Goal: Task Accomplishment & Management: Manage account settings

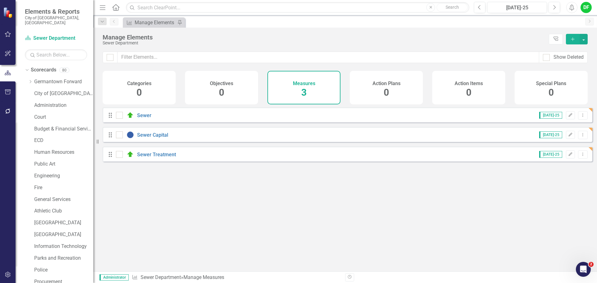
scroll to position [211, 0]
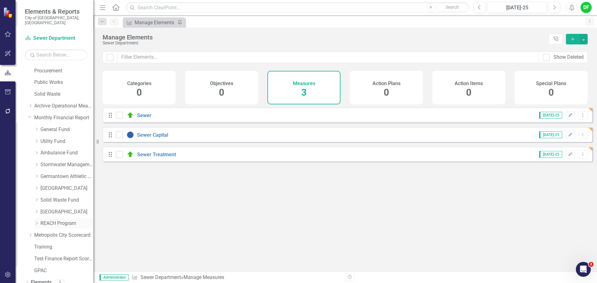
click at [48, 220] on link "REACH Program" at bounding box center [66, 223] width 53 height 7
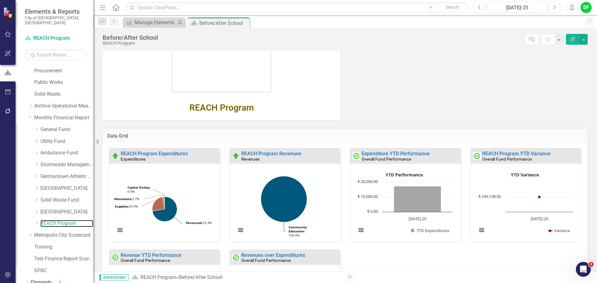
scroll to position [107, 0]
click at [131, 154] on link "REACH Program Expenditures" at bounding box center [154, 154] width 67 height 6
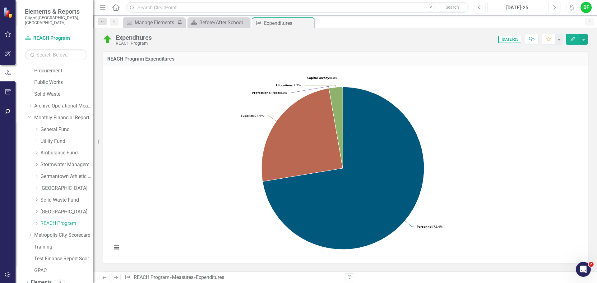
click at [499, 6] on div "[DATE]-25" at bounding box center [517, 7] width 55 height 7
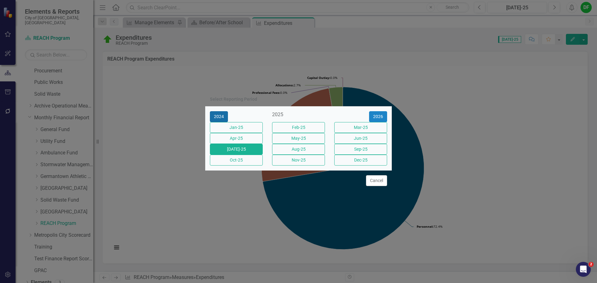
click at [219, 111] on button "2024" at bounding box center [219, 116] width 18 height 11
click at [245, 149] on button "[DATE]-24" at bounding box center [236, 149] width 53 height 11
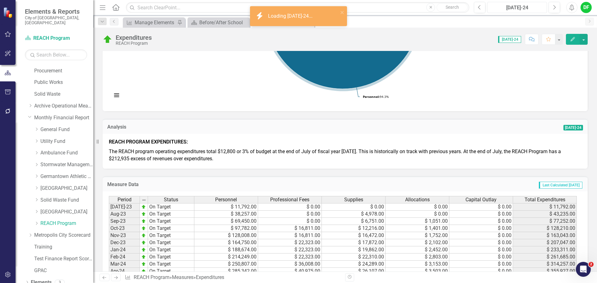
scroll to position [156, 0]
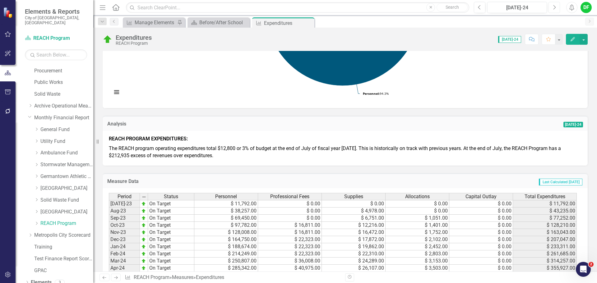
click at [552, 7] on button "Next" at bounding box center [555, 7] width 12 height 11
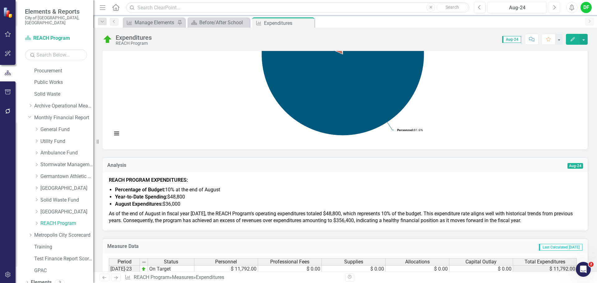
scroll to position [124, 0]
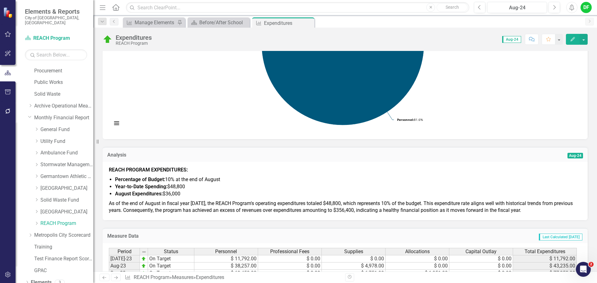
click at [180, 198] on span "REACH PROGRAM EXPENDITURES: Percentage of Budget: 10% at the end of August Year…" at bounding box center [345, 191] width 473 height 48
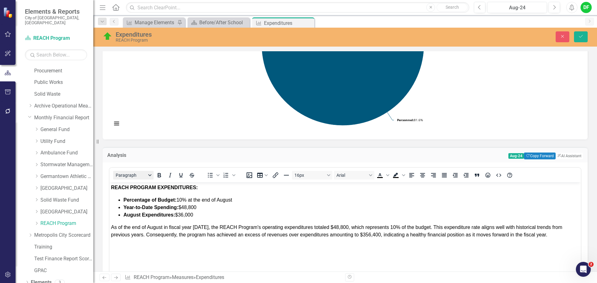
scroll to position [0, 0]
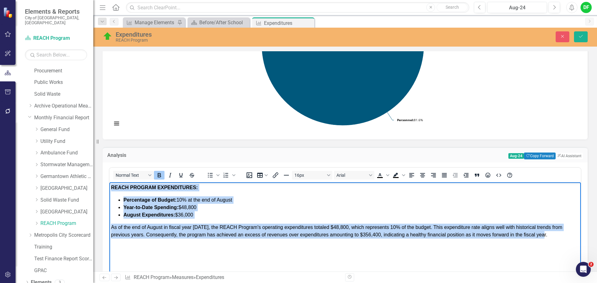
drag, startPoint x: 111, startPoint y: 187, endPoint x: 563, endPoint y: 246, distance: 455.6
click at [563, 246] on body "REACH PROGRAM EXPENDITURES: Percentage of Budget: 10% at the end of August Year…" at bounding box center [346, 228] width 472 height 93
copy body "REACH PROGRAM EXPENDITURES: Percentage of Budget: 10% at the end of August Year…"
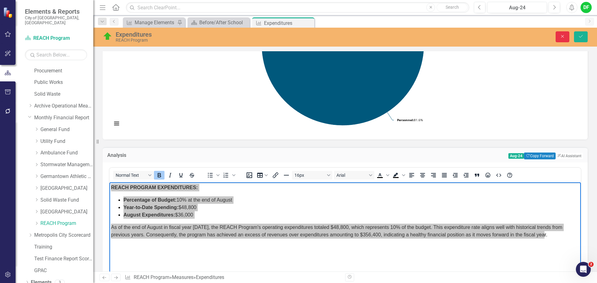
click at [566, 38] on icon "Close" at bounding box center [563, 36] width 6 height 4
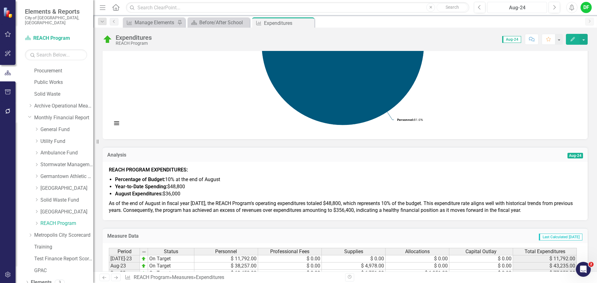
click at [524, 6] on div "Aug-24" at bounding box center [517, 7] width 55 height 7
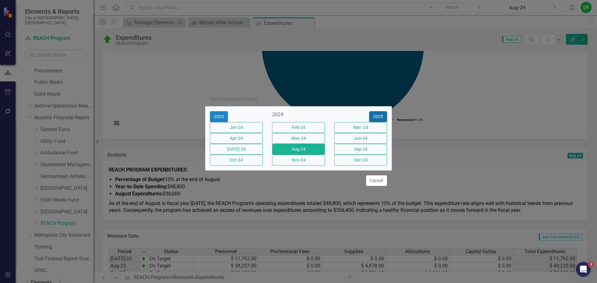
click at [377, 111] on button "2025" at bounding box center [378, 116] width 18 height 11
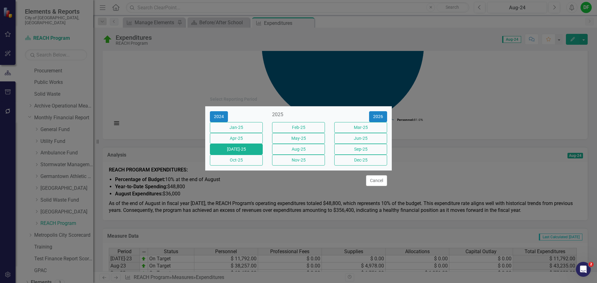
click at [241, 155] on button "[DATE]-25" at bounding box center [236, 149] width 53 height 11
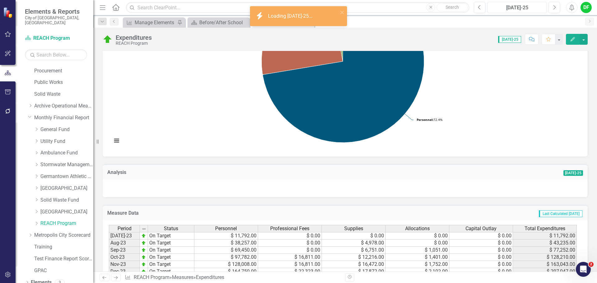
scroll to position [124, 0]
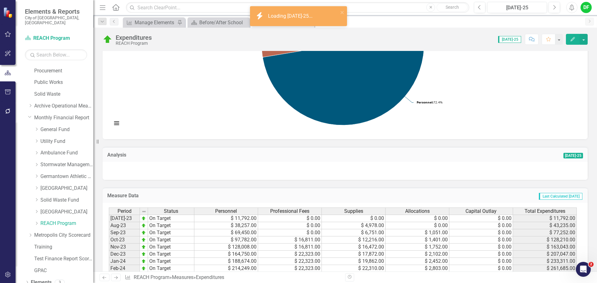
click at [135, 174] on div at bounding box center [345, 171] width 485 height 18
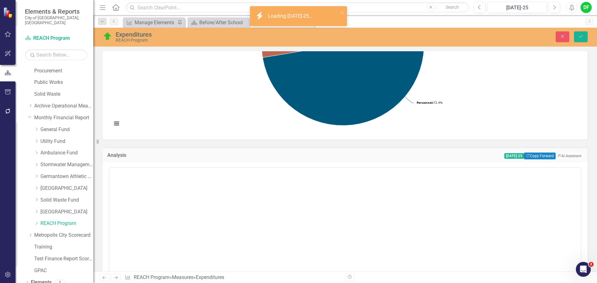
scroll to position [0, 0]
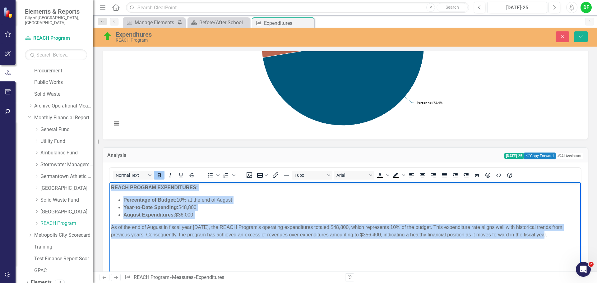
drag, startPoint x: 554, startPoint y: 234, endPoint x: 311, endPoint y: 362, distance: 274.5
click at [110, 188] on html "REACH PROGRAM EXPENDITURES: Percentage of Budget: 10% at the end of August Year…" at bounding box center [346, 228] width 472 height 93
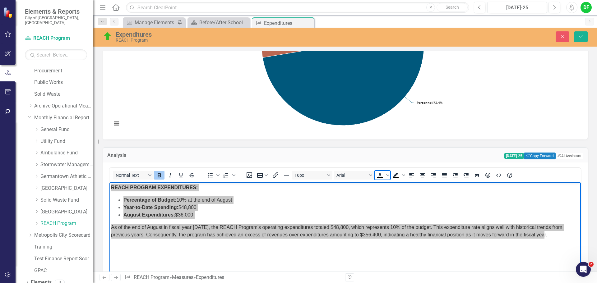
click at [382, 176] on icon "Text color Black" at bounding box center [380, 175] width 7 height 7
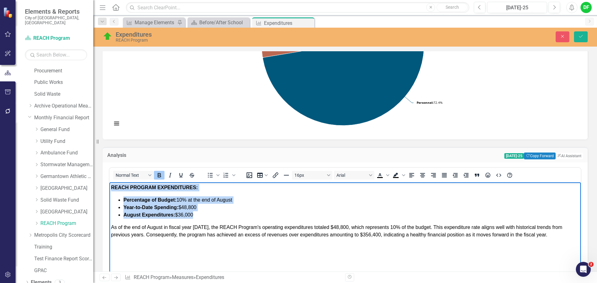
click at [181, 201] on span "Percentage of Budget: 10% at the end of August" at bounding box center [178, 199] width 109 height 5
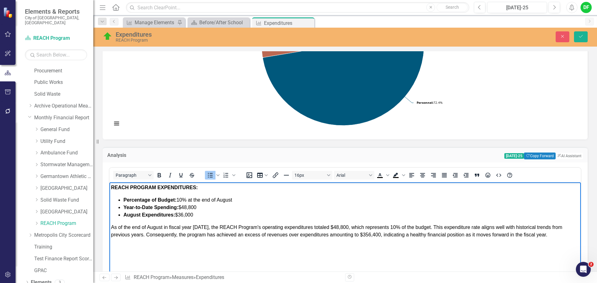
click at [183, 199] on span "Percentage of Budget: 10% at the end of August" at bounding box center [178, 199] width 109 height 5
click at [241, 203] on li "Percentage of Budget: 3% at the end of August" at bounding box center [352, 199] width 456 height 7
drag, startPoint x: 124, startPoint y: 206, endPoint x: 153, endPoint y: 206, distance: 29.6
click at [153, 206] on strong "Year-to-Date Spending:" at bounding box center [151, 207] width 55 height 5
drag, startPoint x: 180, startPoint y: 208, endPoint x: 166, endPoint y: 204, distance: 14.7
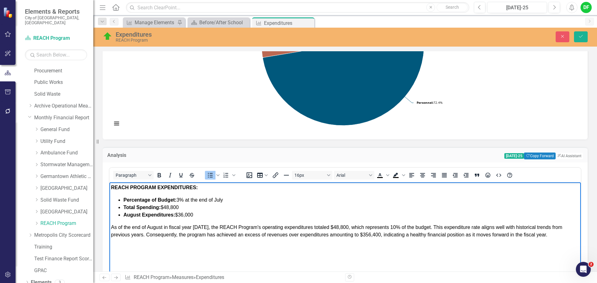
click at [166, 204] on li "Total Spending: $48,800" at bounding box center [352, 207] width 456 height 7
drag, startPoint x: 194, startPoint y: 213, endPoint x: 117, endPoint y: 215, distance: 76.9
click at [117, 215] on ul "Percentage of Budget: 3% at the end of July Total Spending: $17,300 August Expe…" at bounding box center [345, 207] width 469 height 22
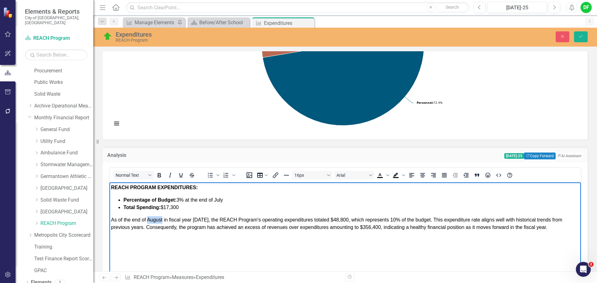
drag, startPoint x: 147, startPoint y: 218, endPoint x: 162, endPoint y: 221, distance: 15.4
click at [162, 221] on span "As of the end of August in fiscal year 2025, the REACH Program's operating expe…" at bounding box center [337, 223] width 452 height 13
click at [197, 220] on span "As of the end of July in fiscal year 2025, the REACH Program's operating expend…" at bounding box center [344, 223] width 466 height 13
click at [337, 219] on span "As of the end of July in fiscal year 2026, the REACH Program's operating expend…" at bounding box center [344, 223] width 466 height 13
click at [384, 220] on span "As of the end of July in fiscal year 2026, the REACH Program's operating expend…" at bounding box center [344, 223] width 466 height 13
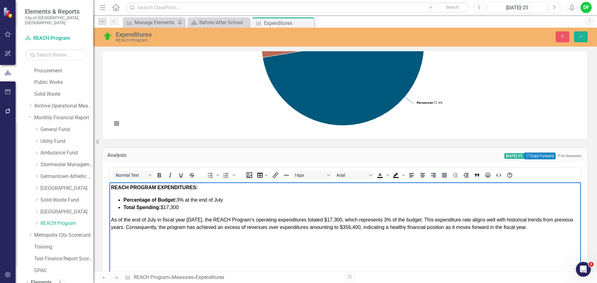
click at [403, 219] on span "As of the end of July in fiscal year 2026, the REACH Program's operating expend…" at bounding box center [342, 223] width 463 height 13
click at [410, 218] on span "As of the end of July in fiscal year 2026, the REACH Program's operating expend…" at bounding box center [340, 223] width 459 height 13
click at [431, 225] on span "As of the end of July in fiscal year 2026, the REACH Program's operating expend…" at bounding box center [341, 223] width 460 height 13
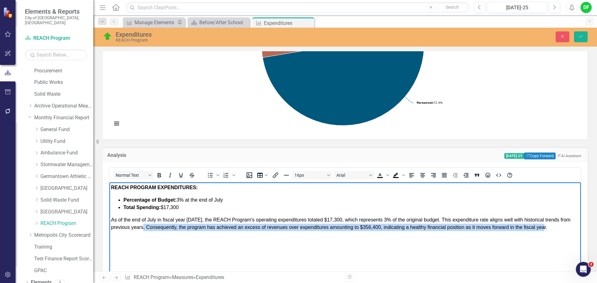
drag, startPoint x: 146, startPoint y: 227, endPoint x: 556, endPoint y: 224, distance: 409.9
click at [556, 224] on p "As of the end of July in fiscal year 2026, the REACH Program's operating expend…" at bounding box center [345, 223] width 469 height 15
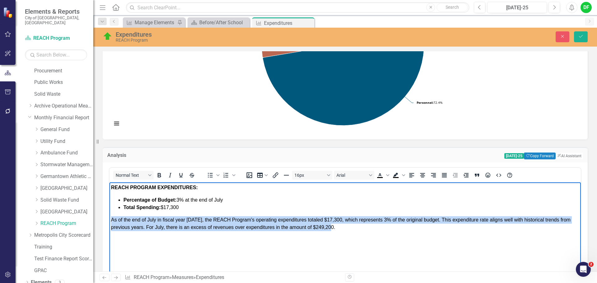
drag, startPoint x: 336, startPoint y: 227, endPoint x: 110, endPoint y: 221, distance: 226.3
click at [110, 221] on body "REACH PROGRAM EXPENDITURES: Percentage of Budget: 3% at the end of July Total S…" at bounding box center [346, 228] width 472 height 93
copy span "As of the end of July in fiscal year [DATE], the REACH Program's operating expe…"
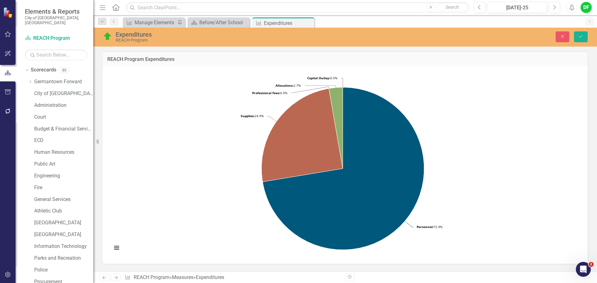
scroll to position [124, 0]
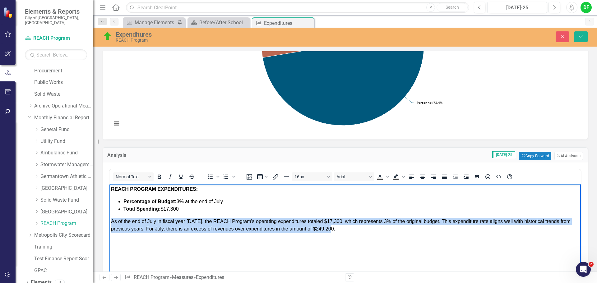
click at [350, 230] on p "As of the end of July in fiscal year [DATE], the REACH Program's operating expe…" at bounding box center [345, 225] width 469 height 15
drag, startPoint x: 348, startPoint y: 229, endPoint x: 110, endPoint y: 223, distance: 238.1
click at [110, 223] on body "REACH PROGRAM EXPENDITURES: Percentage of Budget: 3% at the end of July Total S…" at bounding box center [346, 230] width 472 height 93
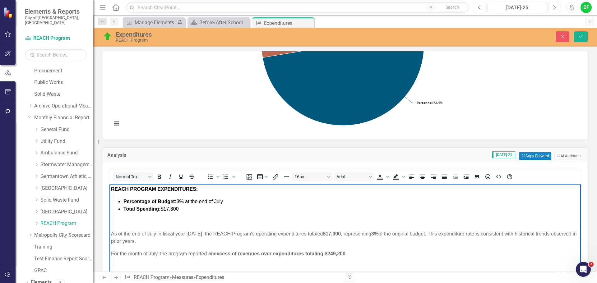
click at [111, 255] on body "REACH PROGRAM EXPENDITURES: Percentage of Budget: 3% at the end of July Total S…" at bounding box center [346, 230] width 472 height 93
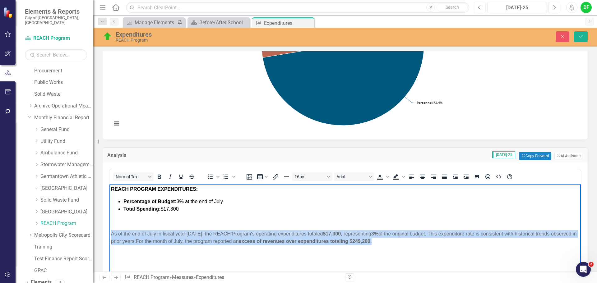
drag, startPoint x: 397, startPoint y: 241, endPoint x: 113, endPoint y: 224, distance: 284.9
click at [113, 224] on body "REACH PROGRAM EXPENDITURES: Percentage of Budget: 3% at the end of July Total S…" at bounding box center [346, 230] width 472 height 93
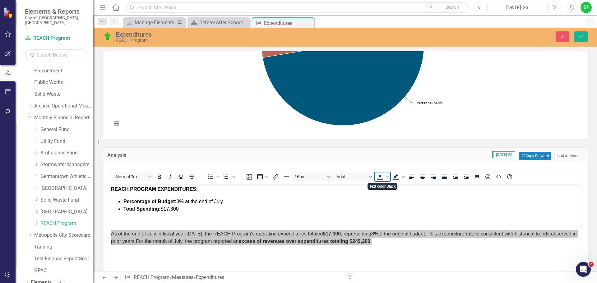
drag, startPoint x: 379, startPoint y: 178, endPoint x: 166, endPoint y: 2, distance: 275.7
click at [379, 178] on icon "Text color Black" at bounding box center [380, 176] width 3 height 3
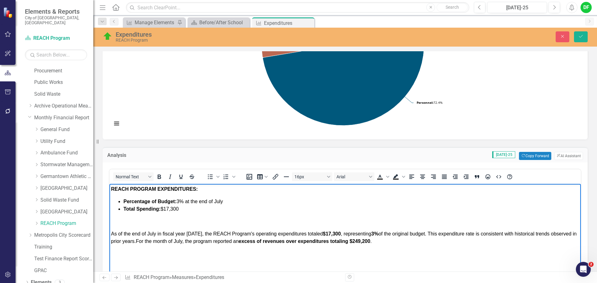
click at [130, 222] on p "﻿" at bounding box center [345, 221] width 469 height 7
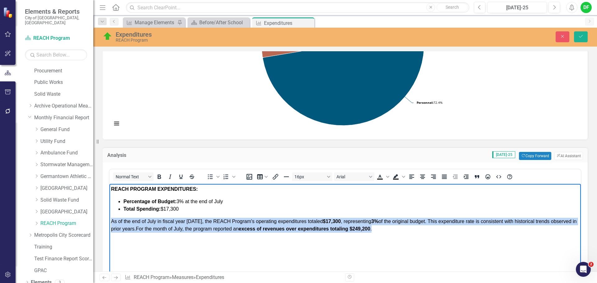
drag, startPoint x: 387, startPoint y: 229, endPoint x: 218, endPoint y: 403, distance: 242.3
click at [110, 220] on html "REACH PROGRAM EXPENDITURES: Percentage of Budget: 3% at the end of July Total S…" at bounding box center [346, 230] width 472 height 93
click at [160, 177] on icon "Bold" at bounding box center [159, 177] width 3 height 4
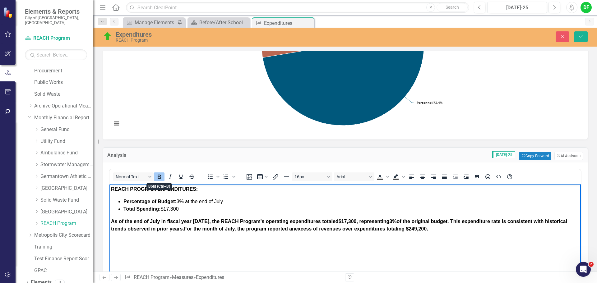
click at [160, 177] on icon "Bold" at bounding box center [159, 177] width 3 height 4
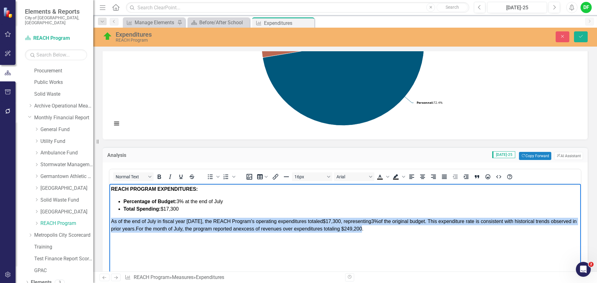
click at [404, 235] on body "REACH PROGRAM EXPENDITURES: Percentage of Budget: 3% at the end of July Total S…" at bounding box center [346, 230] width 472 height 93
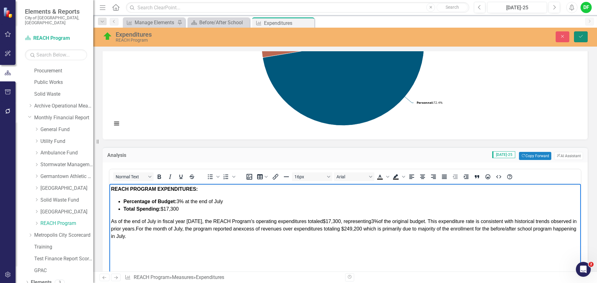
click at [579, 38] on icon "Save" at bounding box center [582, 36] width 6 height 4
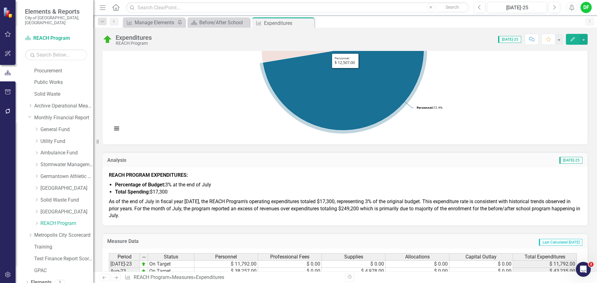
scroll to position [124, 0]
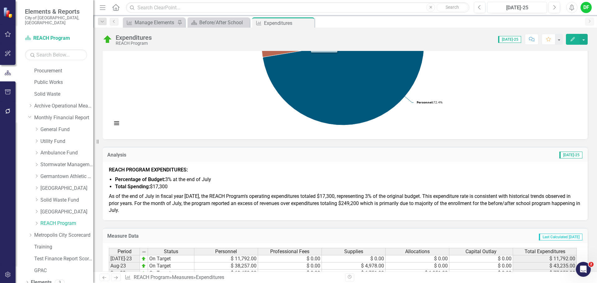
click at [154, 199] on span "As of the end of July in fiscal year [DATE], the REACH Program's operating expe…" at bounding box center [345, 204] width 472 height 20
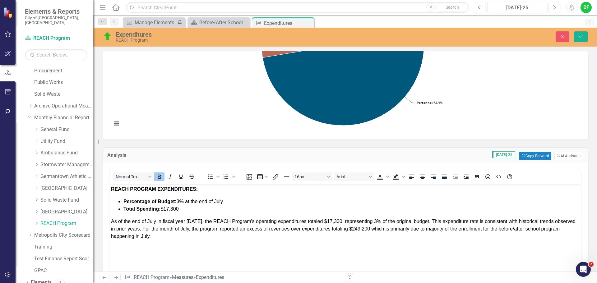
scroll to position [0, 0]
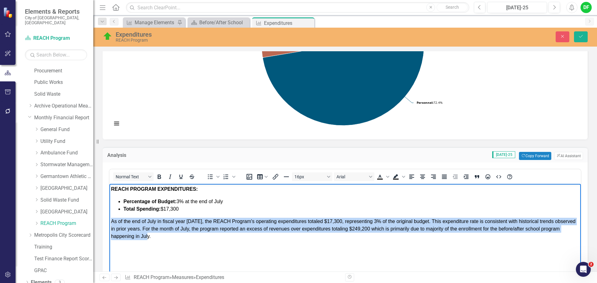
drag, startPoint x: 157, startPoint y: 239, endPoint x: 218, endPoint y: 406, distance: 178.3
click at [110, 222] on html "REACH PROGRAM EXPENDITURES: Percentage of Budget: 3% at the end of July Total S…" at bounding box center [346, 230] width 472 height 93
copy span "As of the end of July in fiscal year [DATE], the REACH Program's operating expe…"
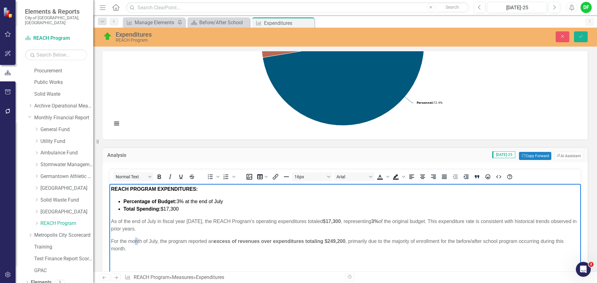
click at [134, 244] on p "For the month of July, the program reported an excess of revenues over expendit…" at bounding box center [345, 245] width 469 height 15
click at [122, 249] on p "For the month of July, the program reported an excess of revenues over expendit…" at bounding box center [345, 245] width 469 height 15
click at [112, 240] on p "For the month of July, the program reported an excess of revenues over expendit…" at bounding box center [345, 245] width 469 height 15
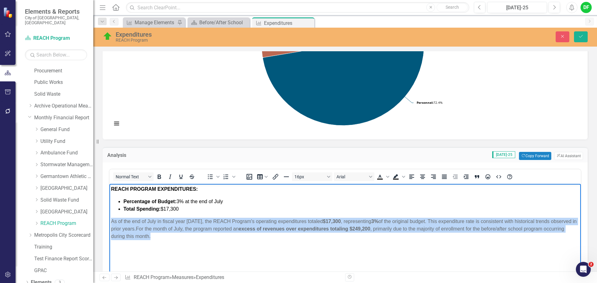
drag, startPoint x: 158, startPoint y: 239, endPoint x: 112, endPoint y: 221, distance: 49.4
click at [112, 221] on p "As of the end of July in fiscal year 2026, the REACH Program's operating expend…" at bounding box center [345, 229] width 469 height 22
click at [158, 178] on icon "Bold" at bounding box center [159, 176] width 7 height 7
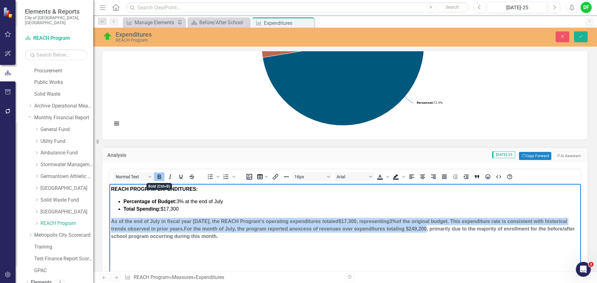
click at [158, 178] on icon "Bold" at bounding box center [159, 176] width 7 height 7
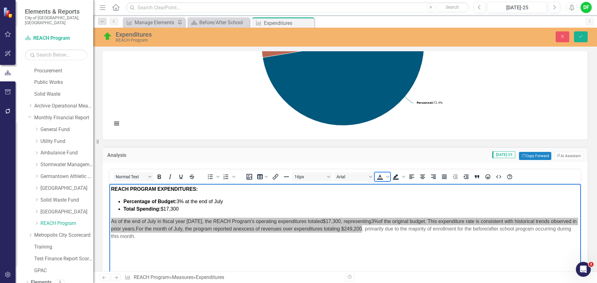
click at [382, 177] on icon "Text color Black" at bounding box center [380, 176] width 7 height 7
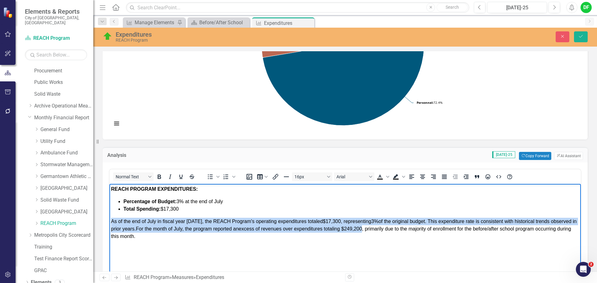
click at [297, 236] on p "As of the end of July in fiscal year 2026, the REACH Program's operating expend…" at bounding box center [345, 229] width 469 height 22
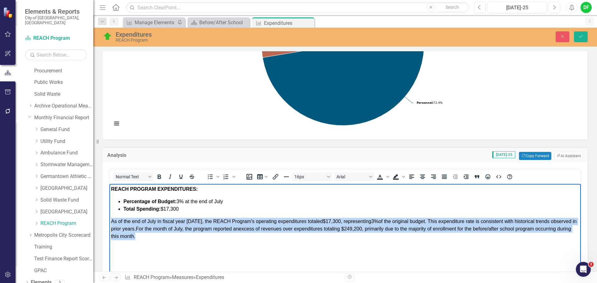
drag, startPoint x: 159, startPoint y: 237, endPoint x: 109, endPoint y: 225, distance: 51.5
click at [110, 225] on html "REACH PROGRAM EXPENDITURES: Percentage of Budget: 3% at the end of July Total S…" at bounding box center [346, 230] width 472 height 93
click at [445, 178] on icon "Justify" at bounding box center [444, 177] width 5 height 4
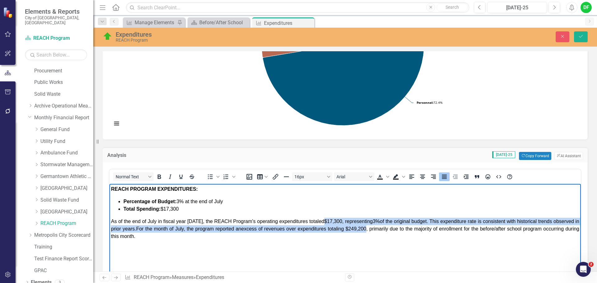
click at [166, 235] on p "As of the end of July in fiscal year 2026, the REACH Program's operating expend…" at bounding box center [345, 229] width 469 height 22
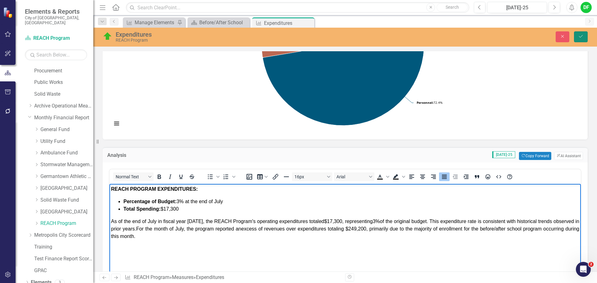
click at [581, 35] on icon "Save" at bounding box center [582, 36] width 6 height 4
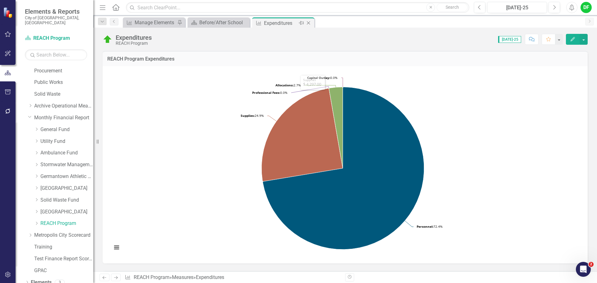
click at [308, 24] on icon at bounding box center [308, 22] width 3 height 3
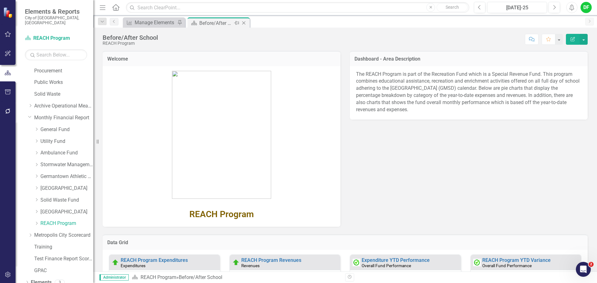
click at [245, 23] on icon "Close" at bounding box center [244, 23] width 6 height 5
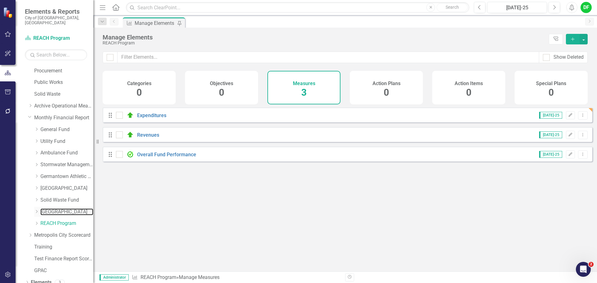
drag, startPoint x: 47, startPoint y: 208, endPoint x: 40, endPoint y: 209, distance: 6.6
click at [47, 209] on link "[GEOGRAPHIC_DATA]" at bounding box center [66, 212] width 53 height 7
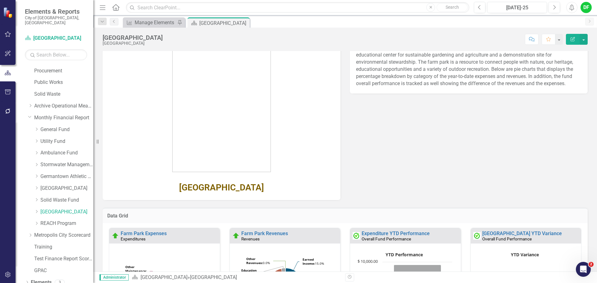
scroll to position [62, 0]
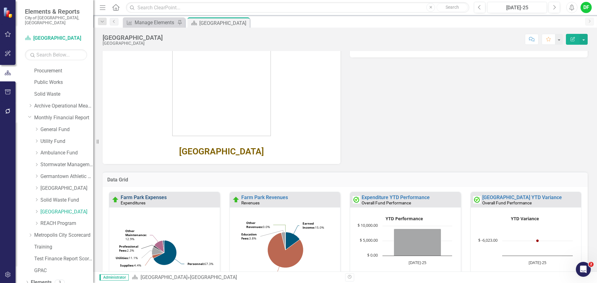
click at [164, 198] on link "Farm Park Expenses" at bounding box center [144, 198] width 46 height 6
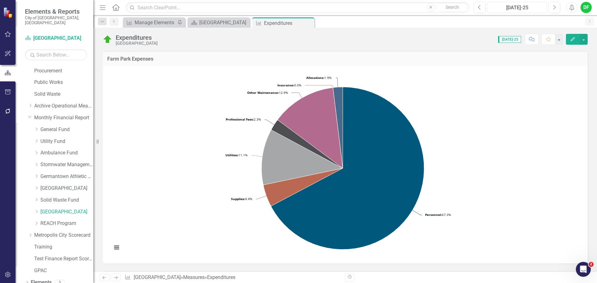
click at [506, 8] on div "[DATE]-25" at bounding box center [517, 7] width 55 height 7
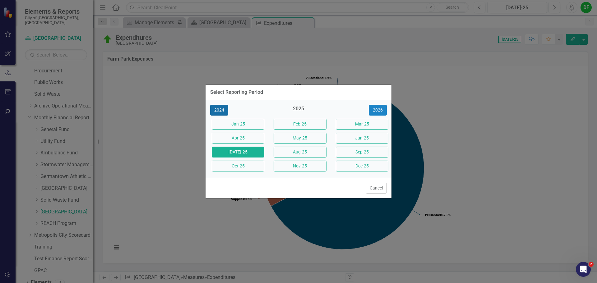
click at [222, 108] on button "2024" at bounding box center [219, 110] width 18 height 11
click at [287, 146] on div "Aug-24" at bounding box center [299, 152] width 62 height 14
click at [287, 150] on button "Aug-24" at bounding box center [300, 152] width 53 height 11
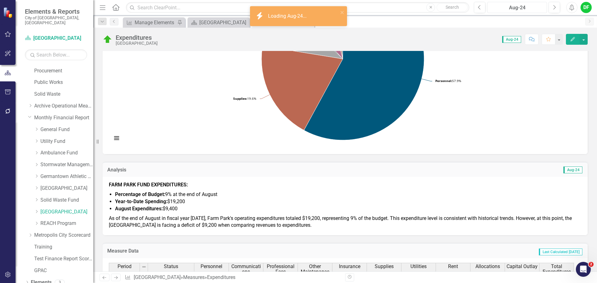
scroll to position [124, 0]
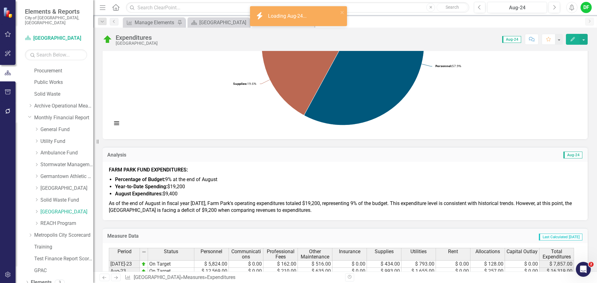
click at [180, 191] on li "August Expenditures: $9,400" at bounding box center [348, 194] width 467 height 7
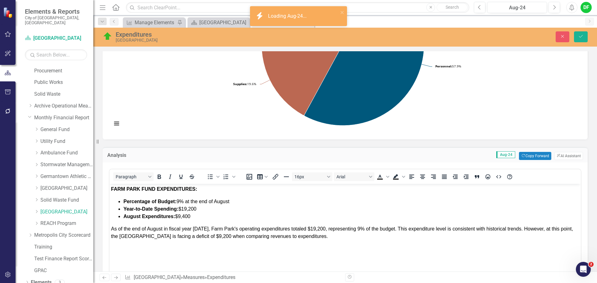
scroll to position [0, 0]
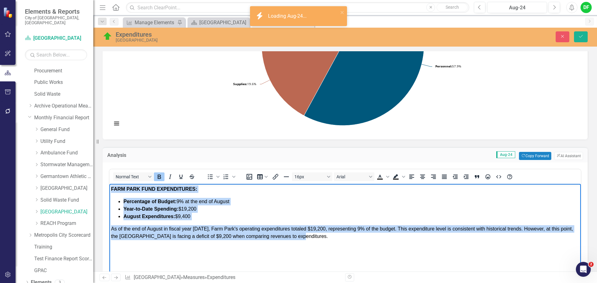
drag, startPoint x: 310, startPoint y: 240, endPoint x: 110, endPoint y: 187, distance: 206.3
click at [110, 187] on body "FARM PARK FUND EXPENDITURES: Percentage of Budget: 9% at the end of August Year…" at bounding box center [346, 230] width 472 height 93
copy body "FARM PARK FUND EXPENDITURES: Percentage of Budget: 9% at the end of August Year…"
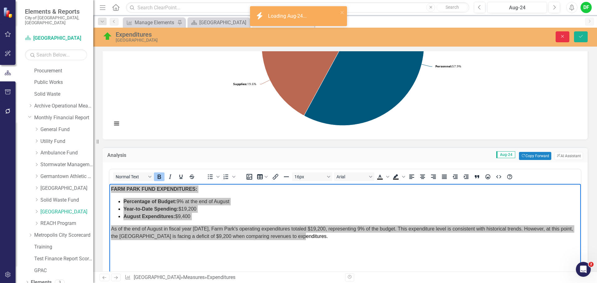
click at [567, 36] on button "Close" at bounding box center [563, 36] width 14 height 11
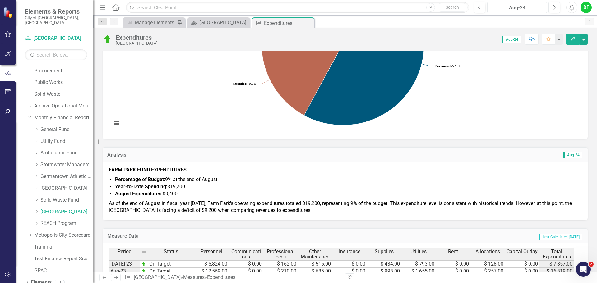
click at [516, 6] on div "Aug-24" at bounding box center [517, 7] width 55 height 7
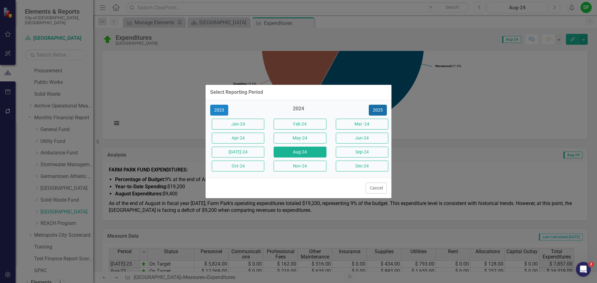
click at [374, 110] on button "2025" at bounding box center [378, 110] width 18 height 11
click at [241, 152] on button "[DATE]-25" at bounding box center [238, 152] width 53 height 11
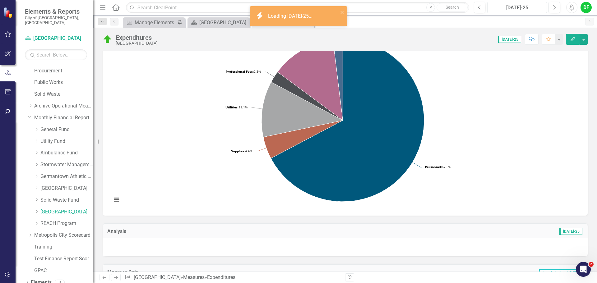
scroll to position [124, 0]
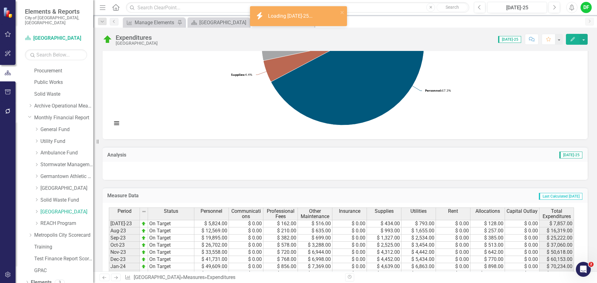
click at [127, 168] on div at bounding box center [345, 171] width 485 height 18
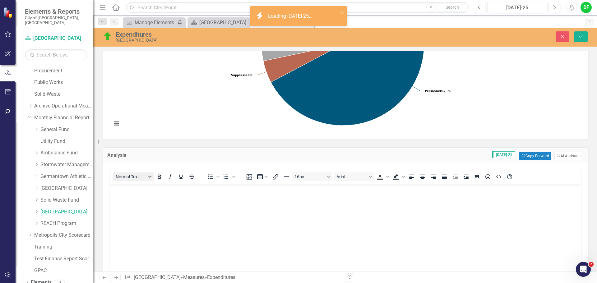
scroll to position [0, 0]
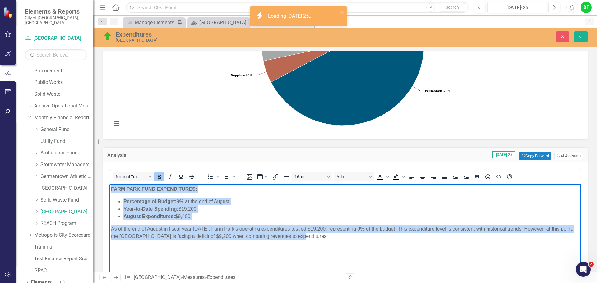
drag, startPoint x: 324, startPoint y: 237, endPoint x: 106, endPoint y: 186, distance: 224.0
click at [110, 186] on html "FARM PARK FUND EXPENDITURES: Percentage of Budget: 9% at the end of August Year…" at bounding box center [346, 230] width 472 height 93
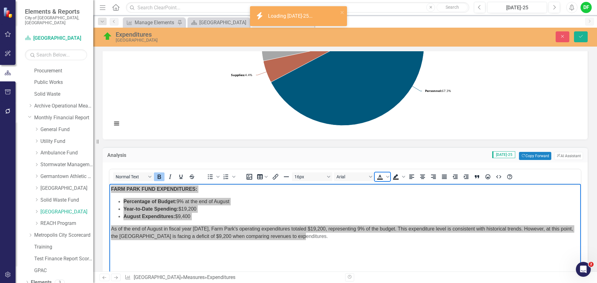
click at [380, 179] on icon "Text color Black" at bounding box center [380, 179] width 6 height 1
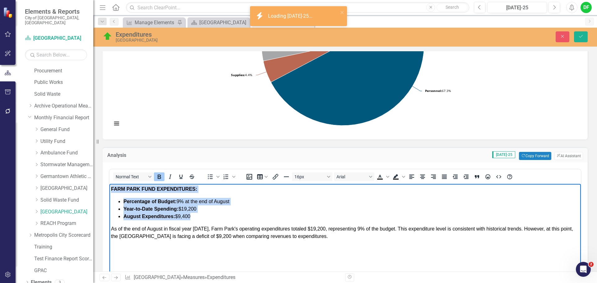
drag, startPoint x: 181, startPoint y: 201, endPoint x: 191, endPoint y: 202, distance: 9.7
click at [181, 201] on span "Percentage of Budget: 9% at the end of August" at bounding box center [177, 201] width 106 height 5
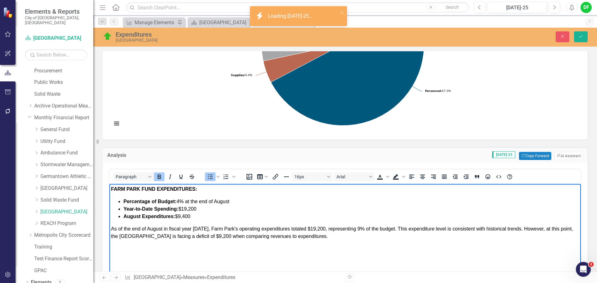
click at [241, 204] on li "Percentage of Budget: 4% at the end of August" at bounding box center [352, 201] width 456 height 7
drag, startPoint x: 124, startPoint y: 209, endPoint x: 153, endPoint y: 210, distance: 28.7
click at [153, 210] on strong "Year-to-Date Spending:" at bounding box center [151, 209] width 55 height 5
click at [204, 206] on li "Total Spending: $19,200" at bounding box center [352, 209] width 456 height 7
drag, startPoint x: 195, startPoint y: 217, endPoint x: 111, endPoint y: 215, distance: 84.4
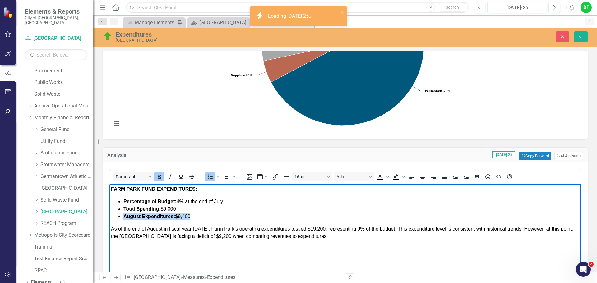
click at [111, 215] on ul "Percentage of Budget: 4% at the end of July Total Spending: $9,000 August Expen…" at bounding box center [345, 209] width 469 height 22
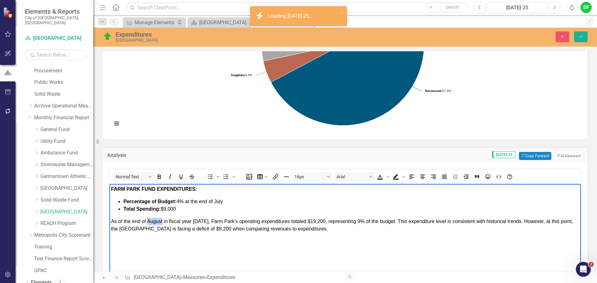
drag, startPoint x: 162, startPoint y: 222, endPoint x: 147, endPoint y: 219, distance: 15.1
click at [147, 219] on span "As of the end of August in fiscal year 2025, Farm Park's operating expenditures…" at bounding box center [342, 225] width 462 height 13
click at [156, 220] on span "As of the end of Jully in fiscal year 2025, Farm Park's operating expenditures …" at bounding box center [344, 225] width 466 height 13
click at [198, 220] on span "As of the end of July in fiscal year 2025, Farm Park's operating expenditures t…" at bounding box center [343, 225] width 464 height 13
drag, startPoint x: 314, startPoint y: 221, endPoint x: 301, endPoint y: 221, distance: 13.4
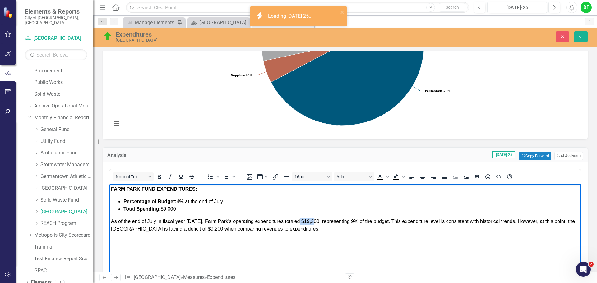
click at [301, 221] on span "As of the end of July in fiscal year 2026, Farm Park's operating expenditures t…" at bounding box center [343, 225] width 464 height 13
click at [347, 222] on span "As of the end of July in fiscal year 2026, Farm Park's operating expenditures t…" at bounding box center [342, 225] width 462 height 13
drag, startPoint x: 194, startPoint y: 228, endPoint x: 182, endPoint y: 226, distance: 12.3
click at [182, 226] on span "As of the end of July in fiscal year 2026, Farm Park's operating expenditures t…" at bounding box center [342, 225] width 462 height 13
click at [296, 228] on p "As of the end of July in fiscal year 2026, Farm Park's operating expenditures t…" at bounding box center [345, 225] width 469 height 15
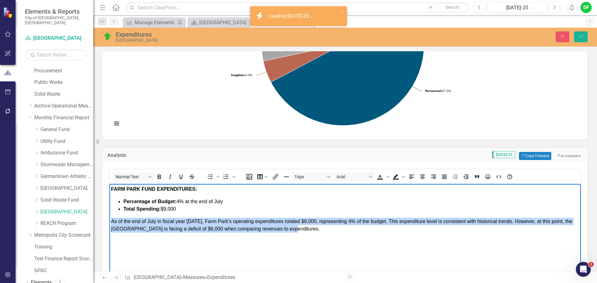
drag, startPoint x: 296, startPoint y: 228, endPoint x: 114, endPoint y: 219, distance: 182.9
click at [114, 219] on p "As of the end of July in fiscal year 2026, Farm Park's operating expenditures t…" at bounding box center [345, 225] width 469 height 15
copy span "As of the end of July in fiscal year 2026, Farm Park's operating expenditures t…"
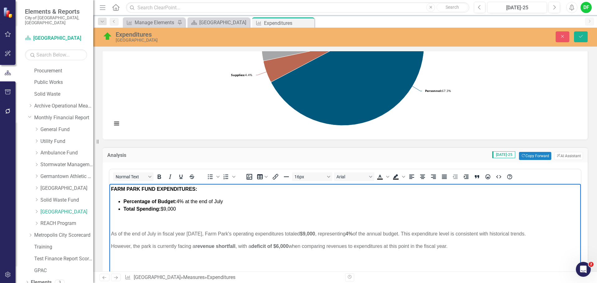
click at [111, 247] on body "FARM PARK FUND EXPENDITURES: Percentage of Budget: 4% at the end of July Total …" at bounding box center [346, 230] width 472 height 93
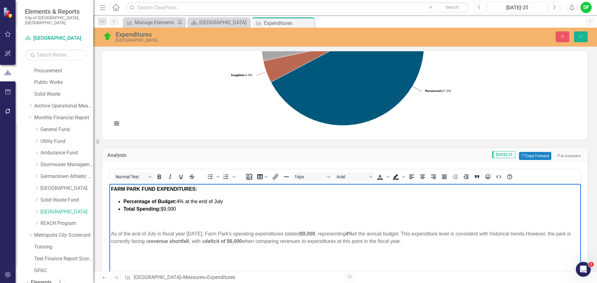
click at [124, 220] on p "﻿" at bounding box center [345, 221] width 469 height 7
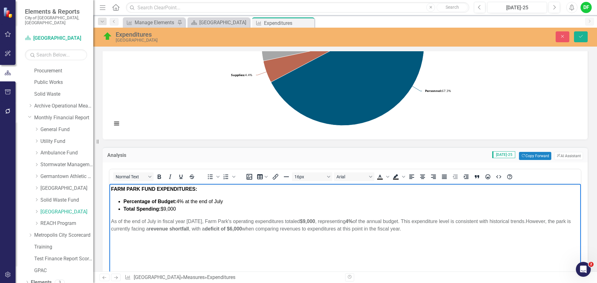
drag, startPoint x: 408, startPoint y: 230, endPoint x: 218, endPoint y: 406, distance: 259.0
click at [110, 223] on html "FARM PARK FUND EXPENDITURES: Percentage of Budget: 4% at the end of July Total …" at bounding box center [346, 230] width 472 height 93
click at [160, 178] on icon "Bold" at bounding box center [159, 176] width 7 height 7
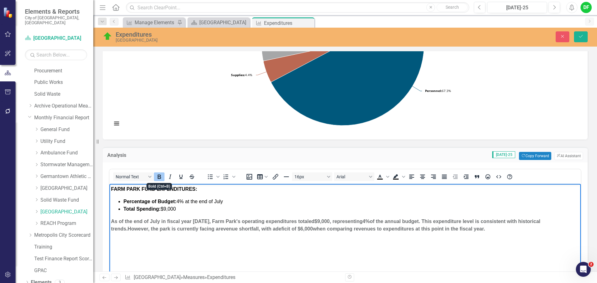
click at [160, 178] on icon "Bold" at bounding box center [159, 176] width 7 height 7
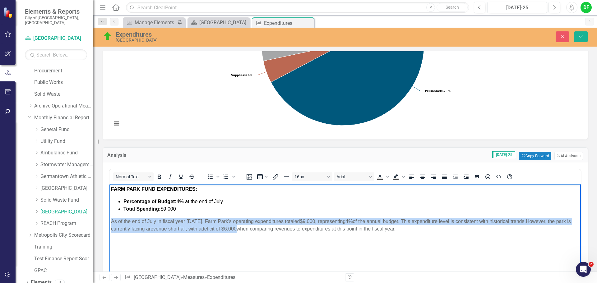
click at [409, 232] on p "As of the end of July in fiscal year 2026, Farm Park's operating expenditures t…" at bounding box center [345, 225] width 469 height 15
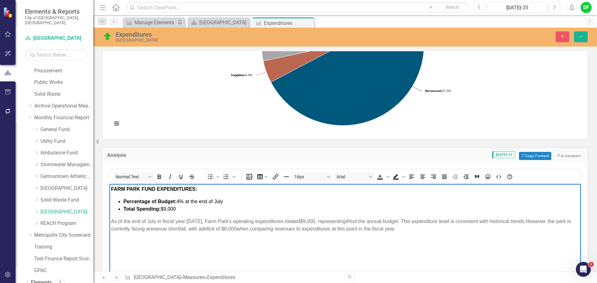
drag, startPoint x: 409, startPoint y: 232, endPoint x: 100, endPoint y: 218, distance: 310.0
click at [110, 218] on html "FARM PARK FUND EXPENDITURES: Percentage of Budget: 4% at the end of July Total …" at bounding box center [346, 230] width 472 height 93
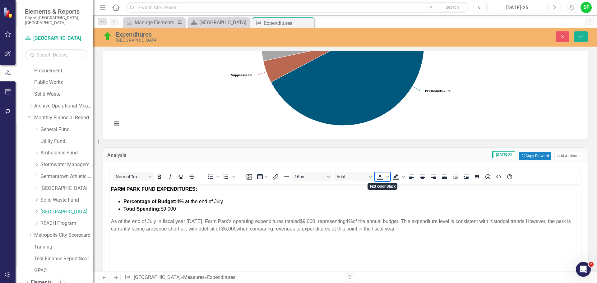
click at [378, 177] on icon "Text color Black" at bounding box center [380, 176] width 7 height 7
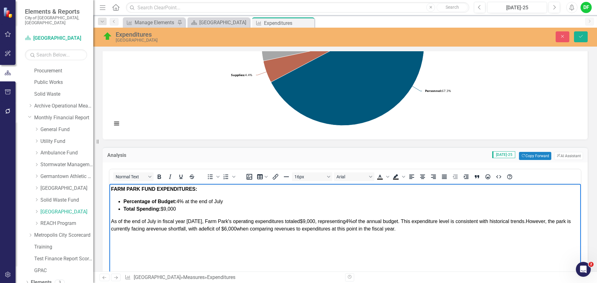
click at [408, 232] on p "As of the end of July in fiscal year 2026, Farm Park's operating expenditures t…" at bounding box center [345, 225] width 469 height 15
drag, startPoint x: 144, startPoint y: 229, endPoint x: 132, endPoint y: 227, distance: 12.2
click at [132, 227] on span "As of the end of July in fiscal year 2026, Farm Park's operating expenditures t…" at bounding box center [341, 225] width 460 height 13
click at [584, 37] on icon "Save" at bounding box center [582, 36] width 6 height 4
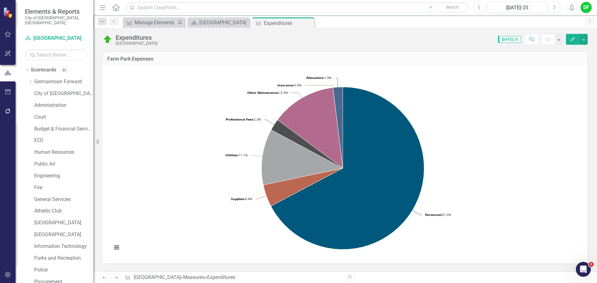
scroll to position [211, 0]
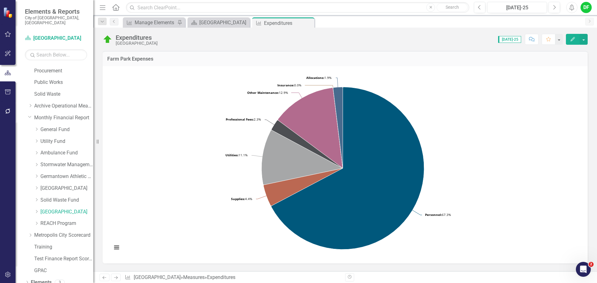
click at [594, 6] on div "Menu Home Search Close Search Previous Jul-25 Next Alerts DF User Edit Profile …" at bounding box center [345, 7] width 504 height 15
click at [585, 8] on div "DF" at bounding box center [586, 7] width 11 height 11
